Goal: Complete application form

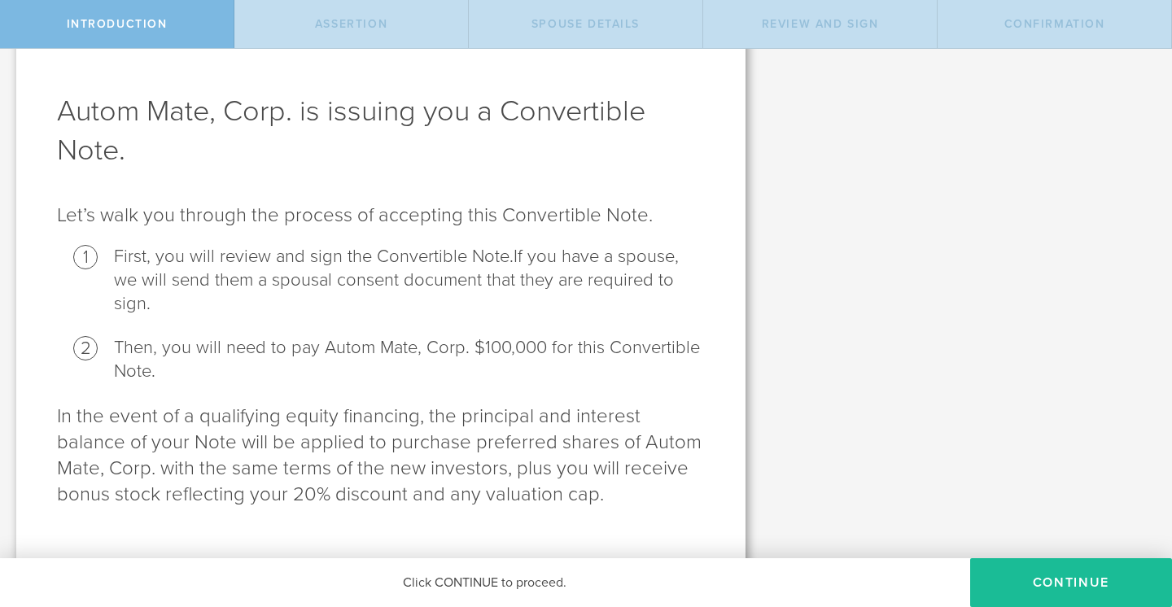
scroll to position [57, 0]
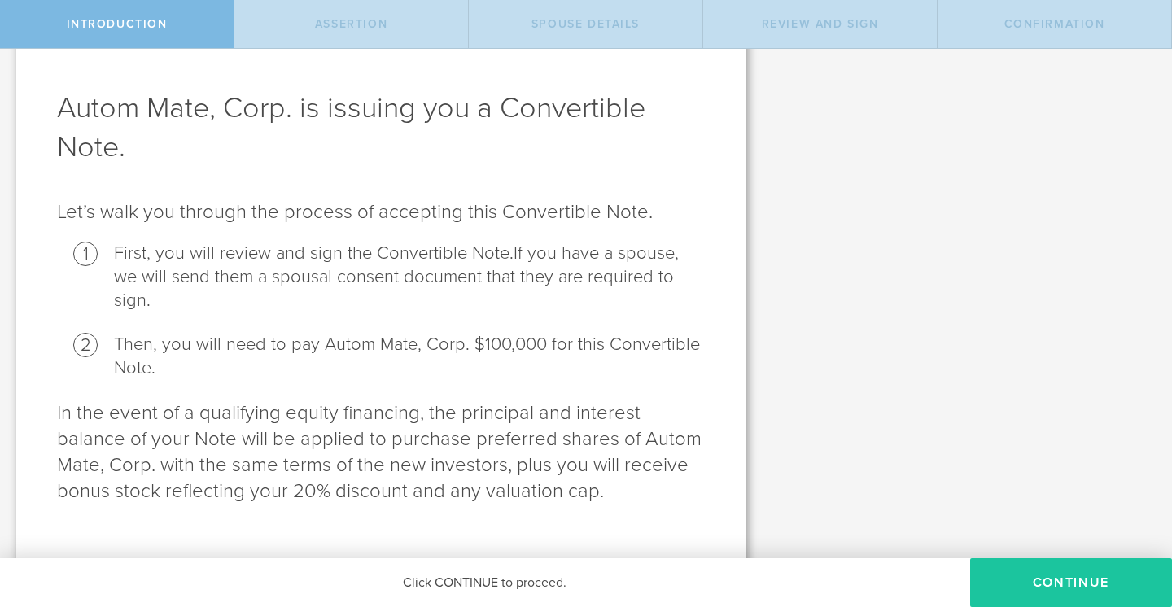
click at [1084, 579] on button "Continue" at bounding box center [1071, 582] width 202 height 49
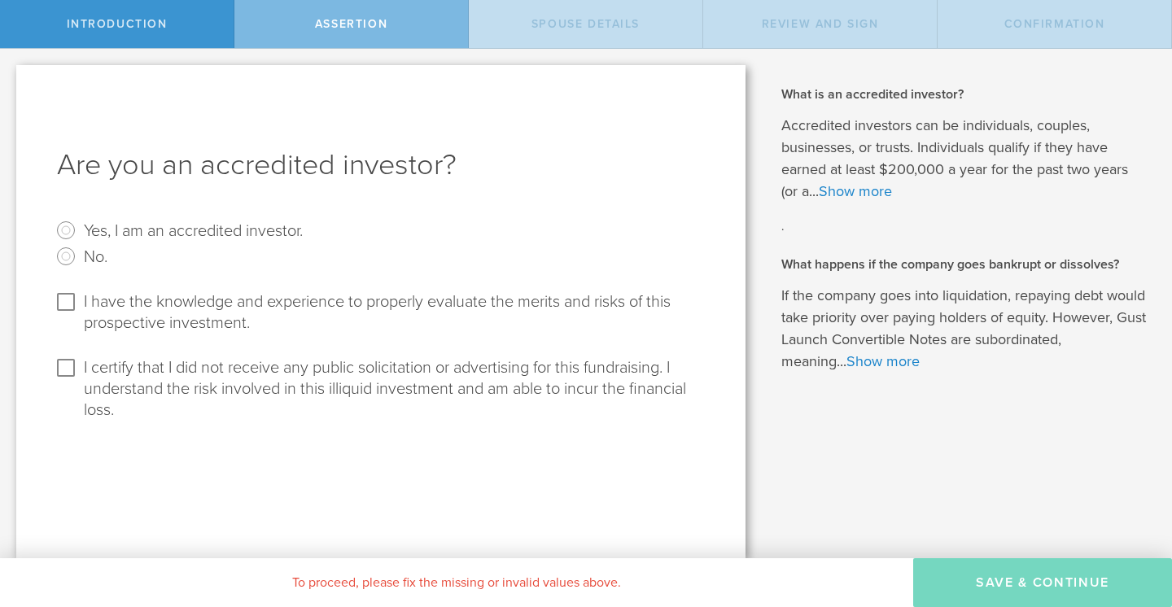
scroll to position [0, 0]
click at [856, 191] on link "Show more" at bounding box center [855, 191] width 73 height 18
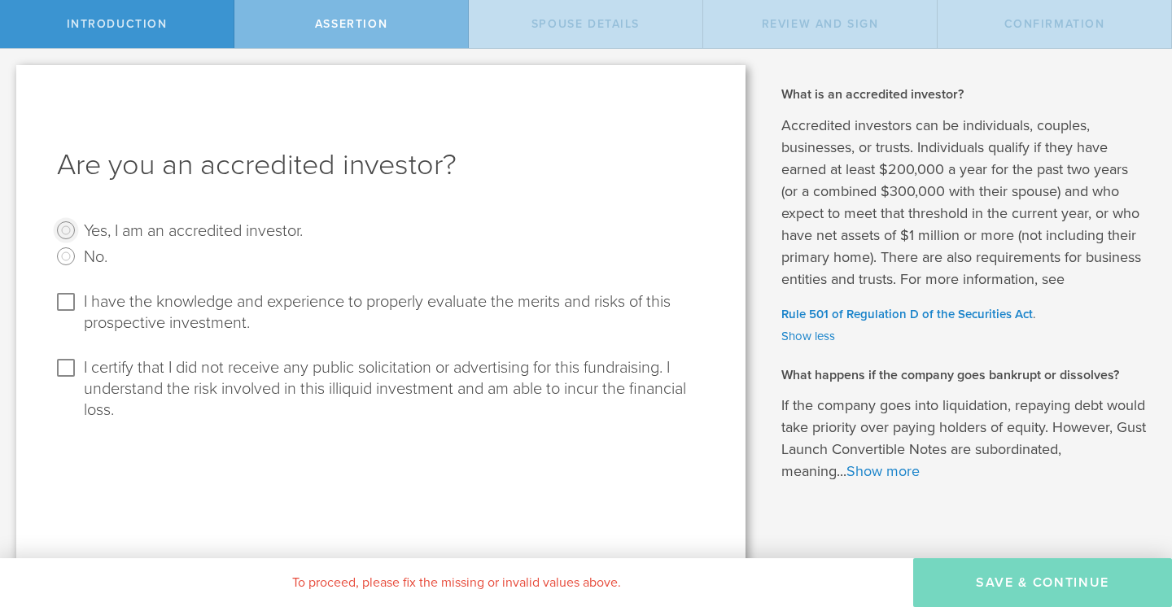
click at [68, 229] on input "Yes, I am an accredited investor." at bounding box center [66, 230] width 26 height 26
radio input "true"
click at [66, 303] on input "I have the knowledge and experience to properly evaluate the merits and risks o…" at bounding box center [66, 302] width 26 height 26
checkbox input "true"
click at [58, 372] on input "I certify that I did not receive any public solicitation or advertising for thi…" at bounding box center [66, 368] width 26 height 26
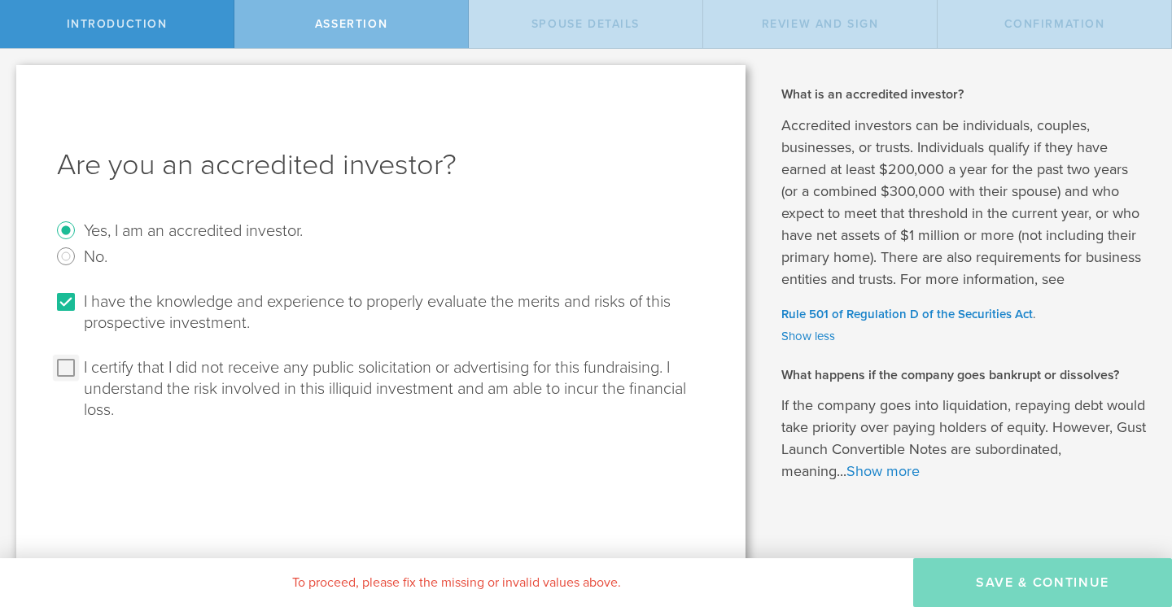
checkbox input "true"
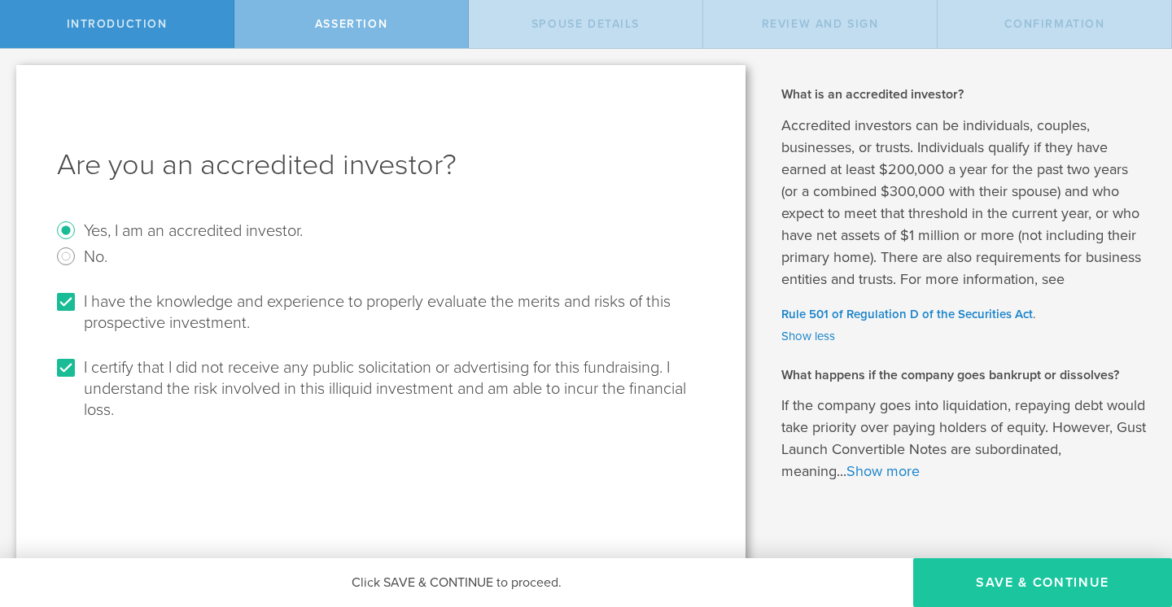
click at [1016, 579] on button "Save & Continue" at bounding box center [1042, 582] width 259 height 49
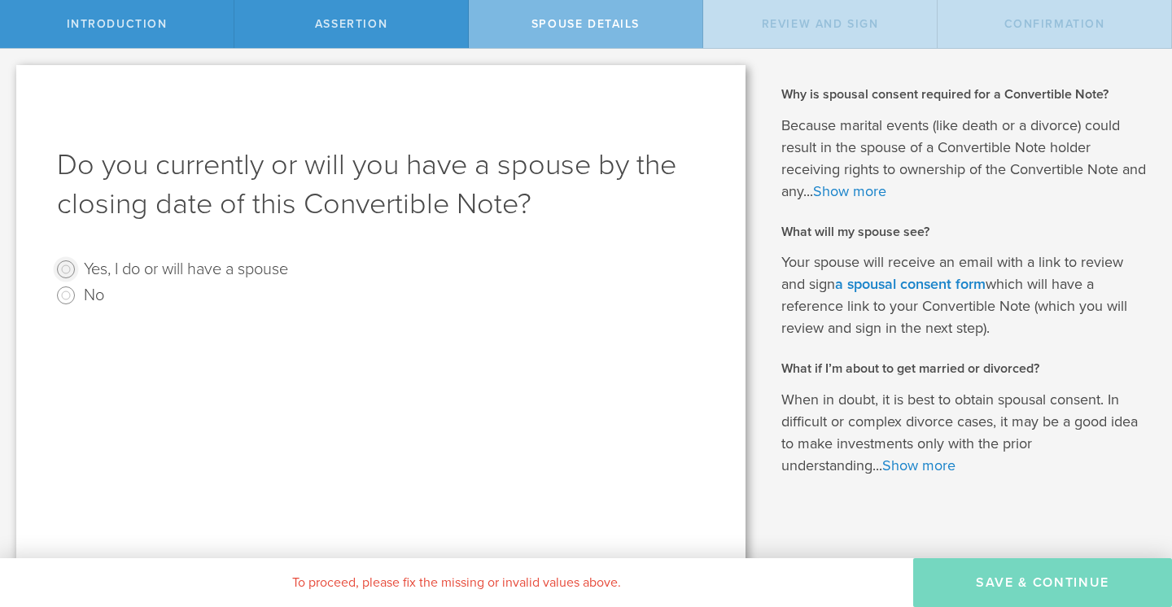
click at [68, 270] on input "Yes, I do or will have a spouse" at bounding box center [66, 269] width 26 height 26
radio input "true"
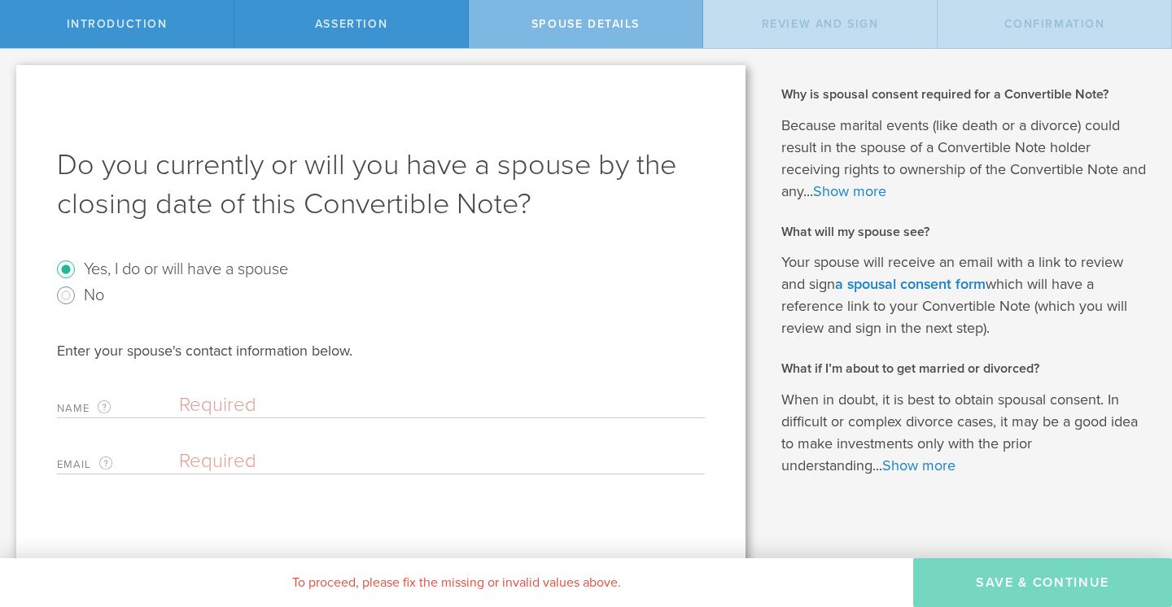
click at [179, 405] on input "text" at bounding box center [437, 405] width 517 height 24
type input "Linda Juul"
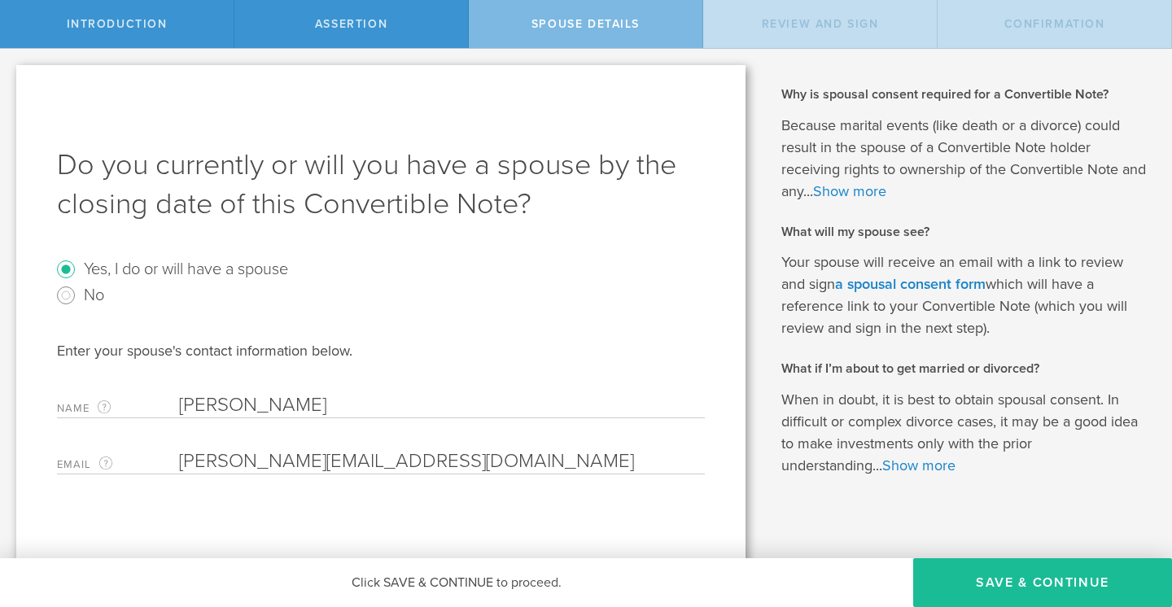
scroll to position [15, 0]
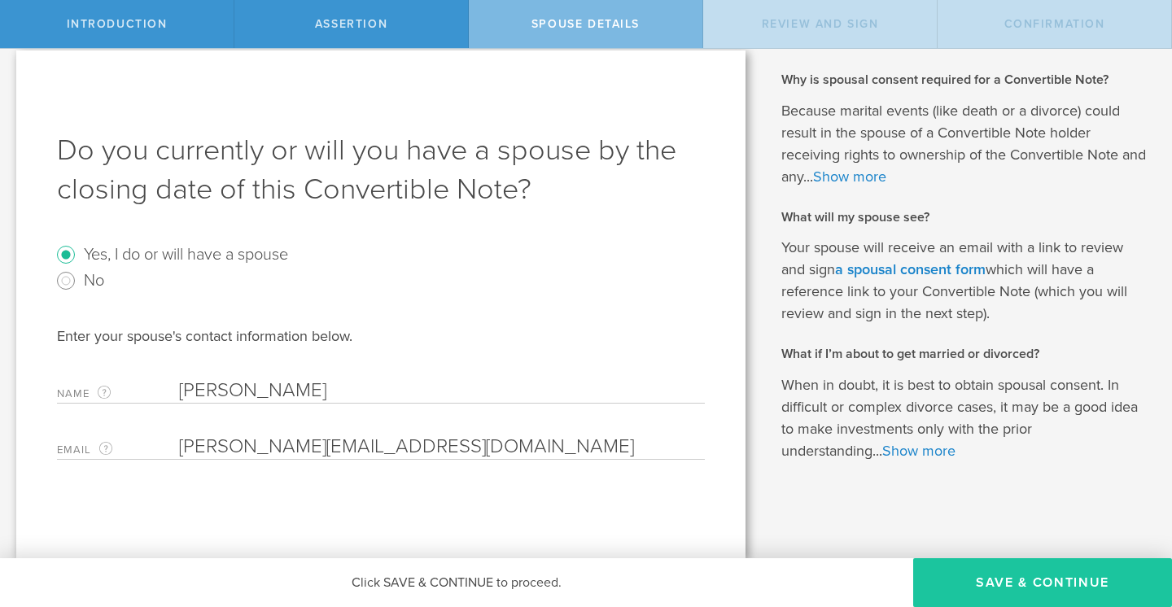
type input "linda@juulnet.com"
click at [1063, 572] on button "Save & Continue" at bounding box center [1042, 582] width 259 height 49
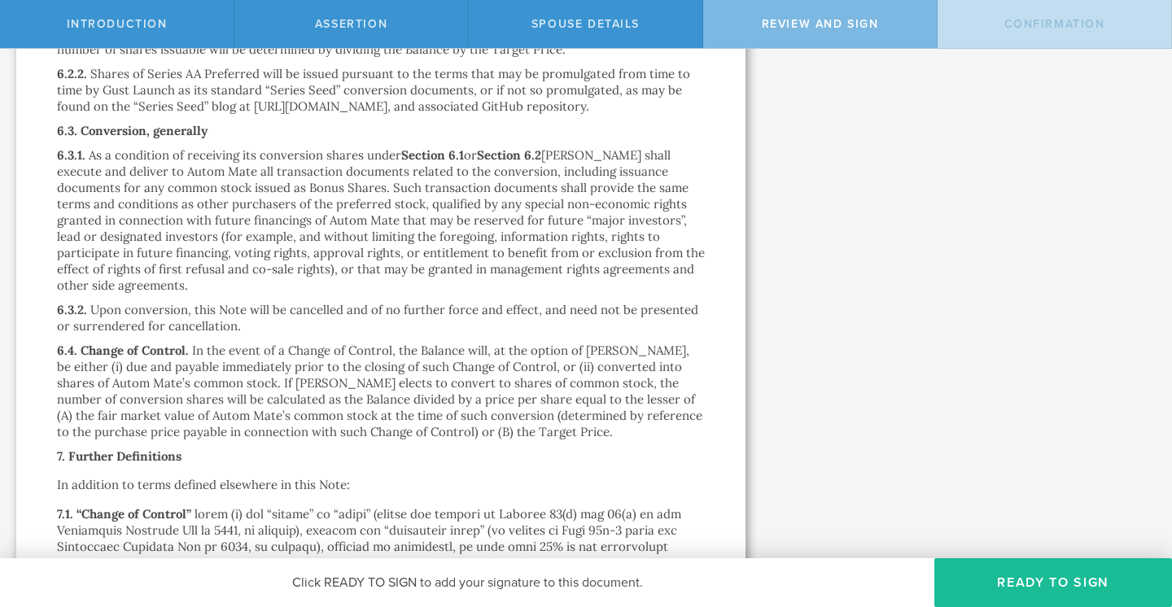
scroll to position [2877, 0]
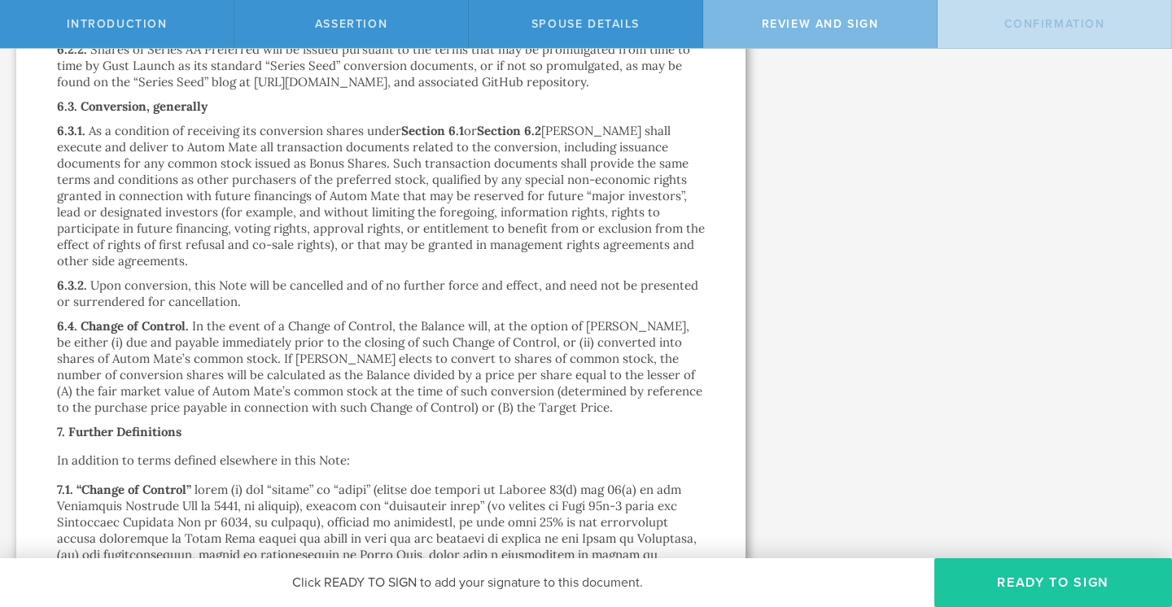
click at [1056, 579] on button "Ready to Sign" at bounding box center [1053, 582] width 238 height 49
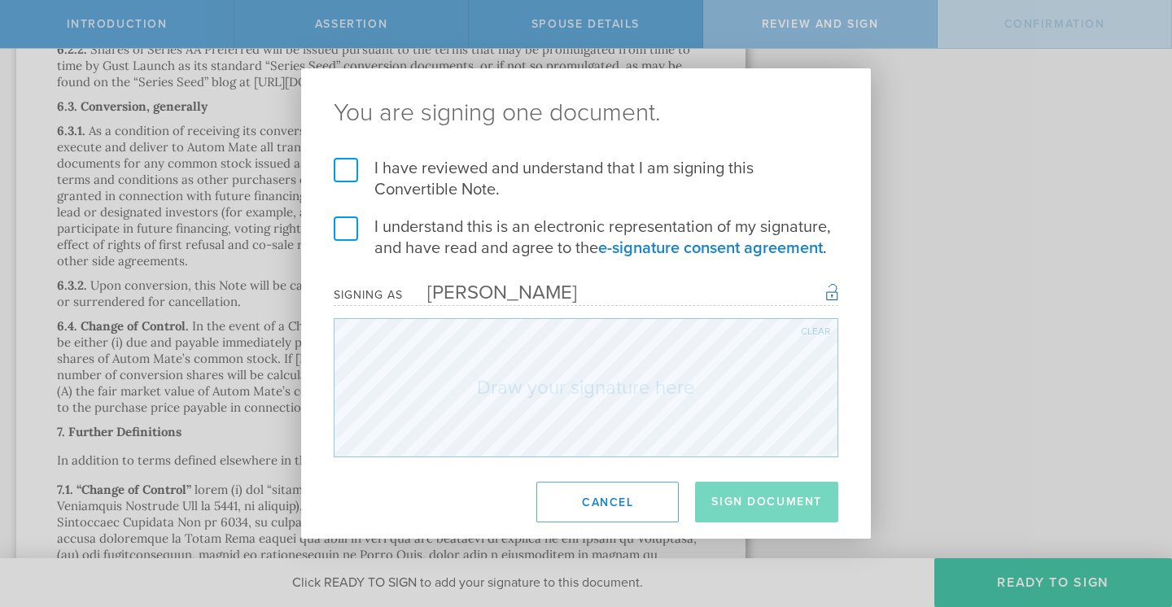
click at [343, 168] on label "I have reviewed and understand that I am signing this Convertible Note." at bounding box center [586, 179] width 504 height 42
click at [0, 0] on input "I have reviewed and understand that I am signing this Convertible Note." at bounding box center [0, 0] width 0 height 0
click at [346, 231] on label "I understand this is an electronic representation of my signature, and have rea…" at bounding box center [586, 237] width 504 height 42
click at [0, 0] on input "I understand this is an electronic representation of my signature, and have rea…" at bounding box center [0, 0] width 0 height 0
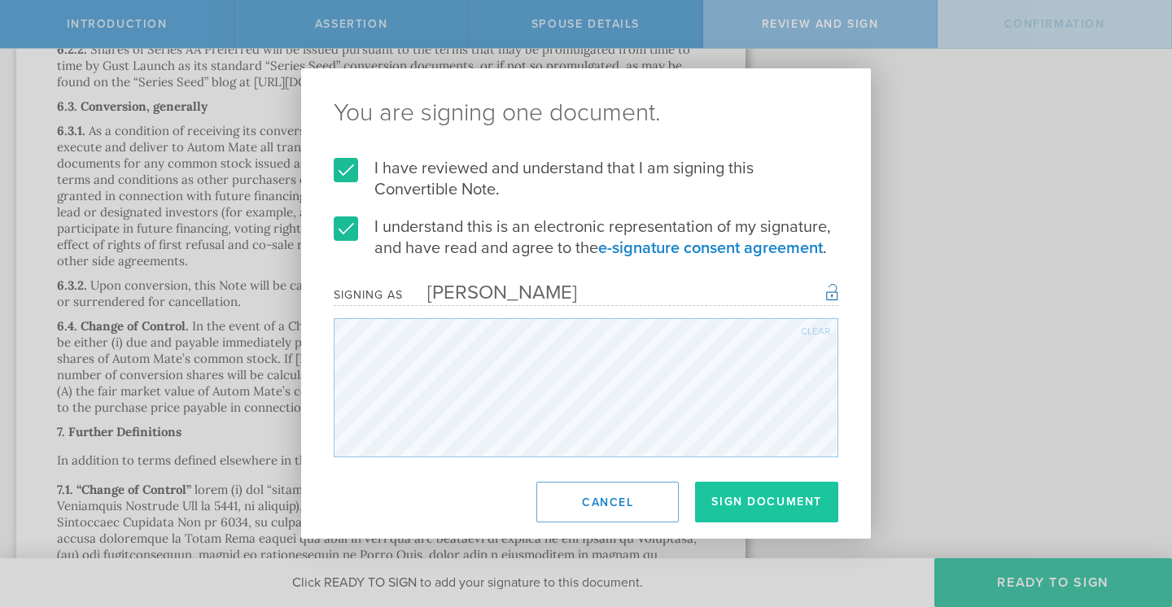
click at [775, 494] on button "Sign Document" at bounding box center [766, 502] width 143 height 41
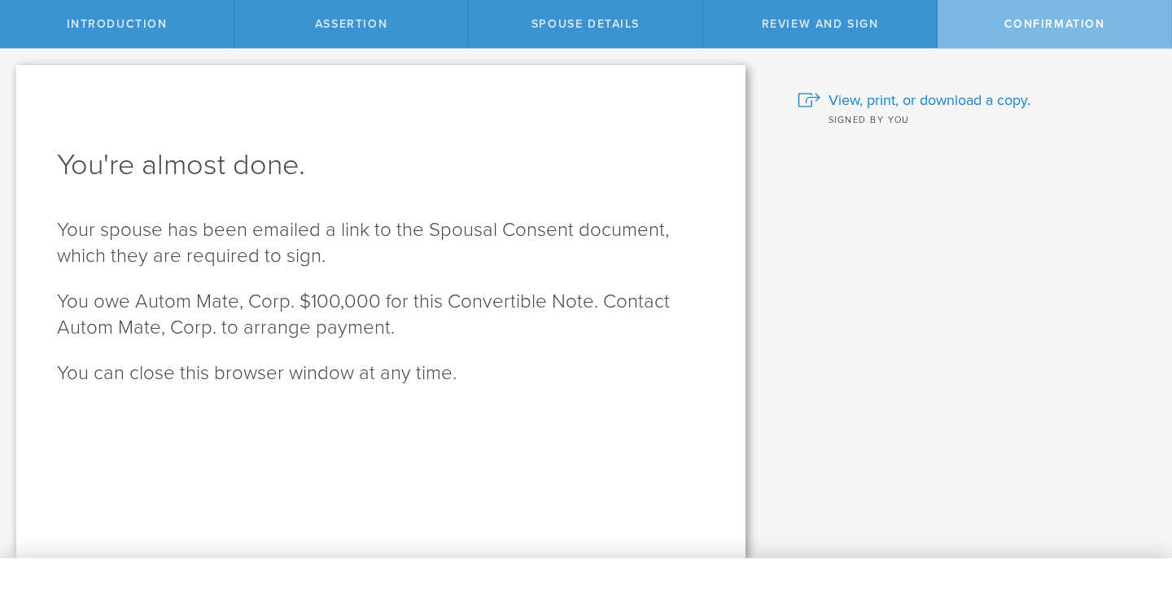
scroll to position [0, 0]
click at [891, 98] on span "View, print, or download a copy." at bounding box center [929, 100] width 202 height 21
